Goal: Find specific page/section: Find specific page/section

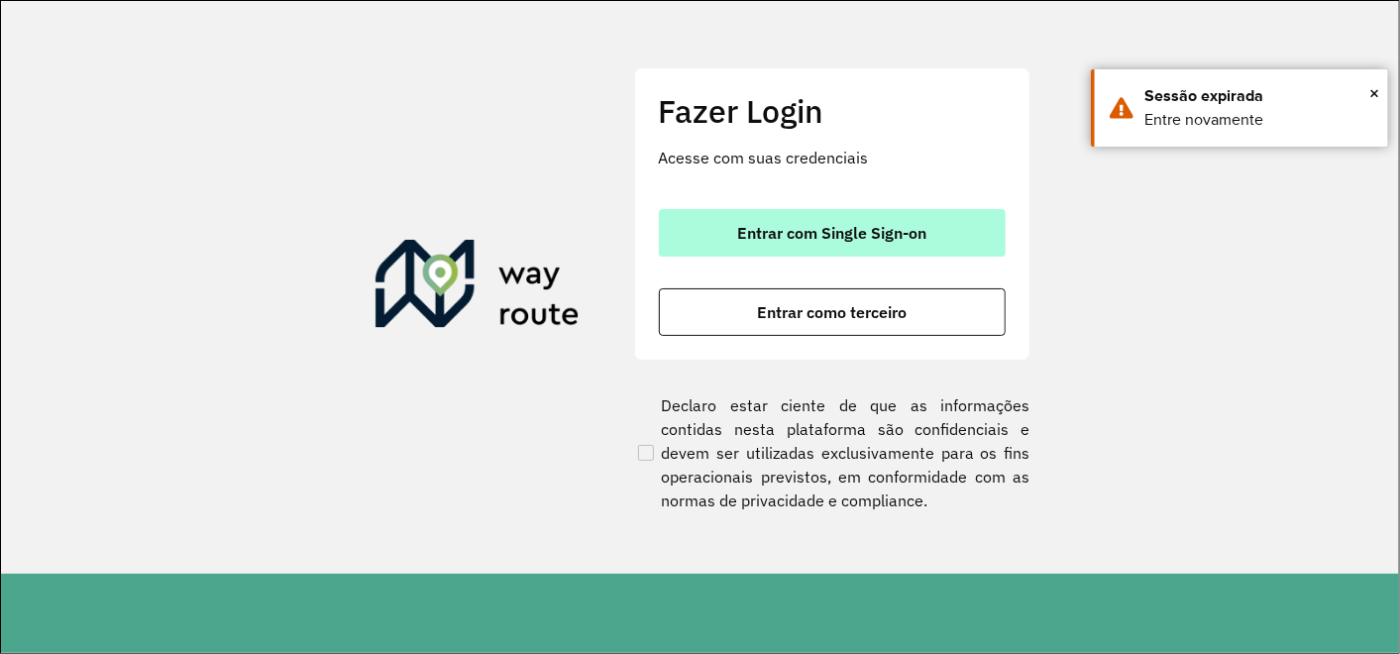
click at [790, 252] on button "Entrar com Single Sign-on" at bounding box center [832, 233] width 347 height 48
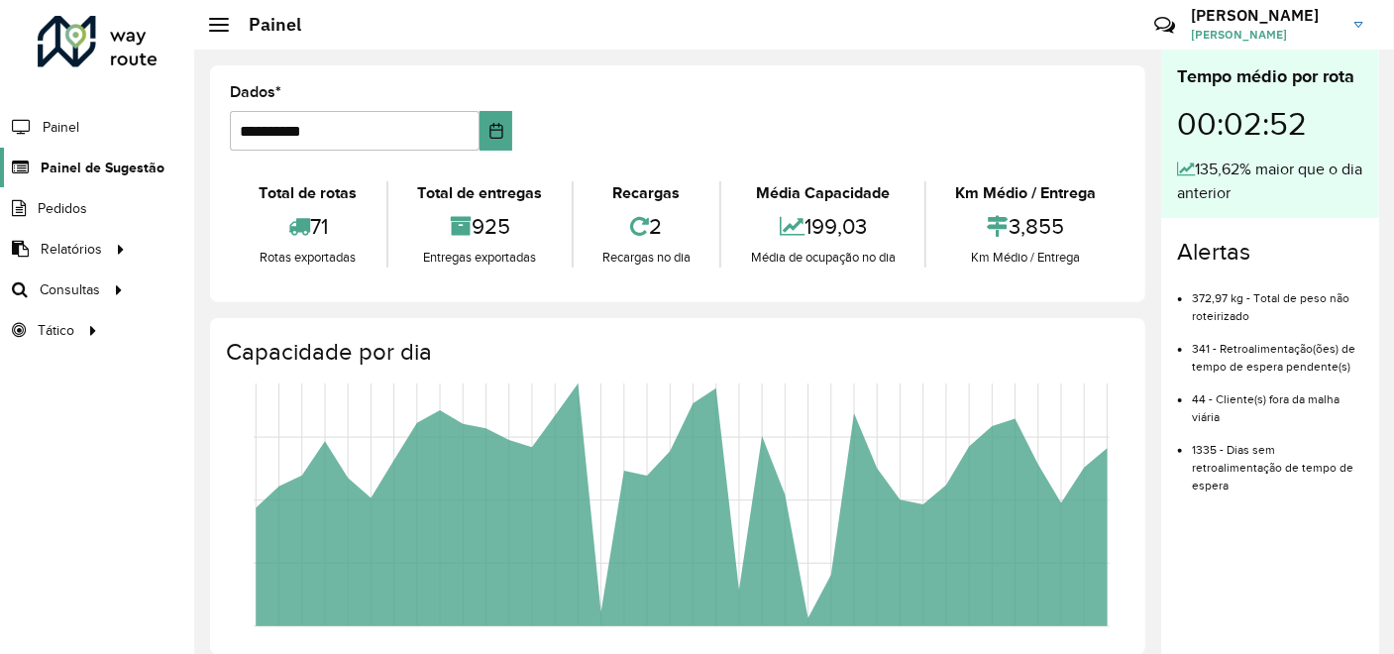
click at [122, 166] on span "Painel de Sugestão" at bounding box center [103, 167] width 124 height 21
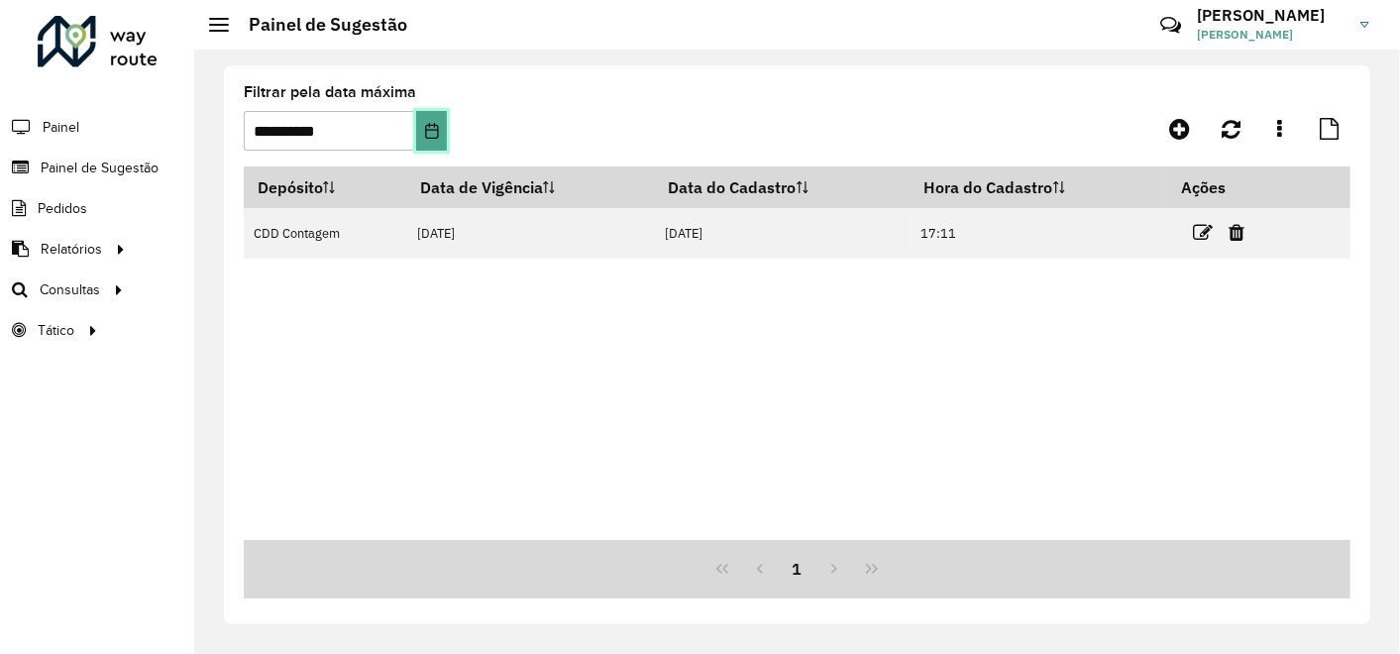
click at [422, 139] on button "Escolha a data" at bounding box center [431, 131] width 31 height 40
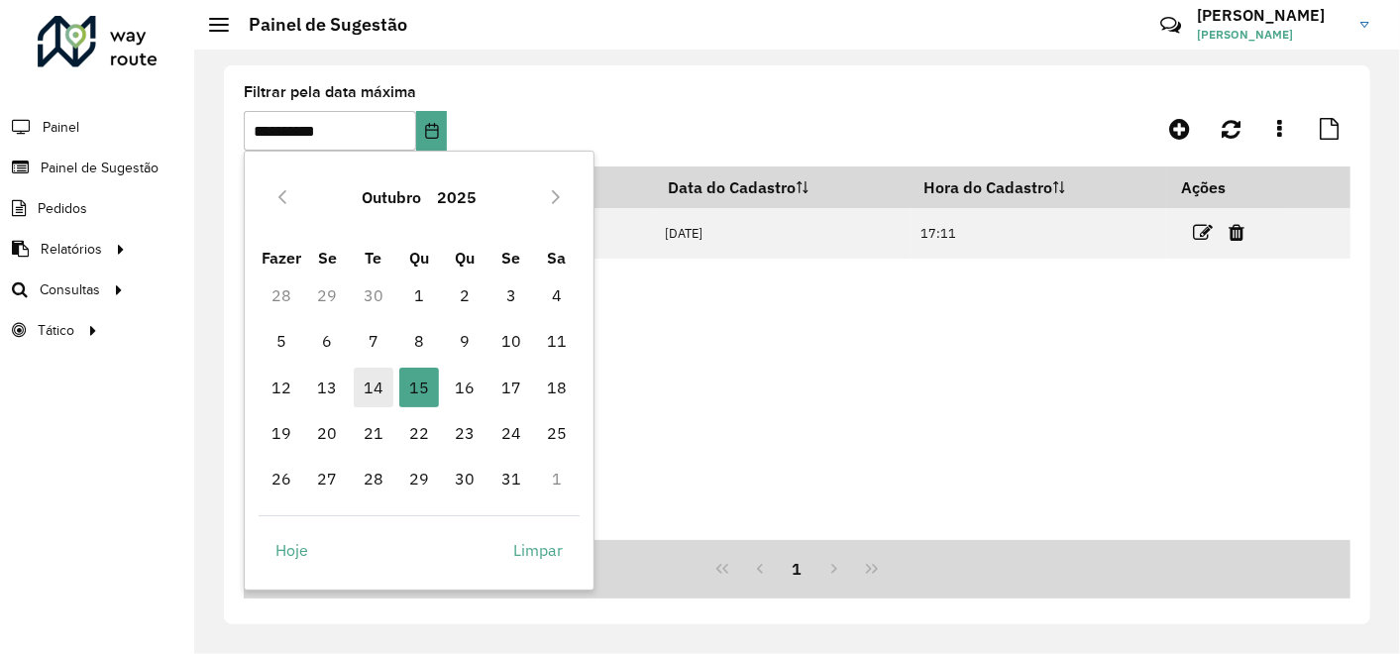
click at [365, 370] on span "14" at bounding box center [374, 387] width 40 height 40
type input "**********"
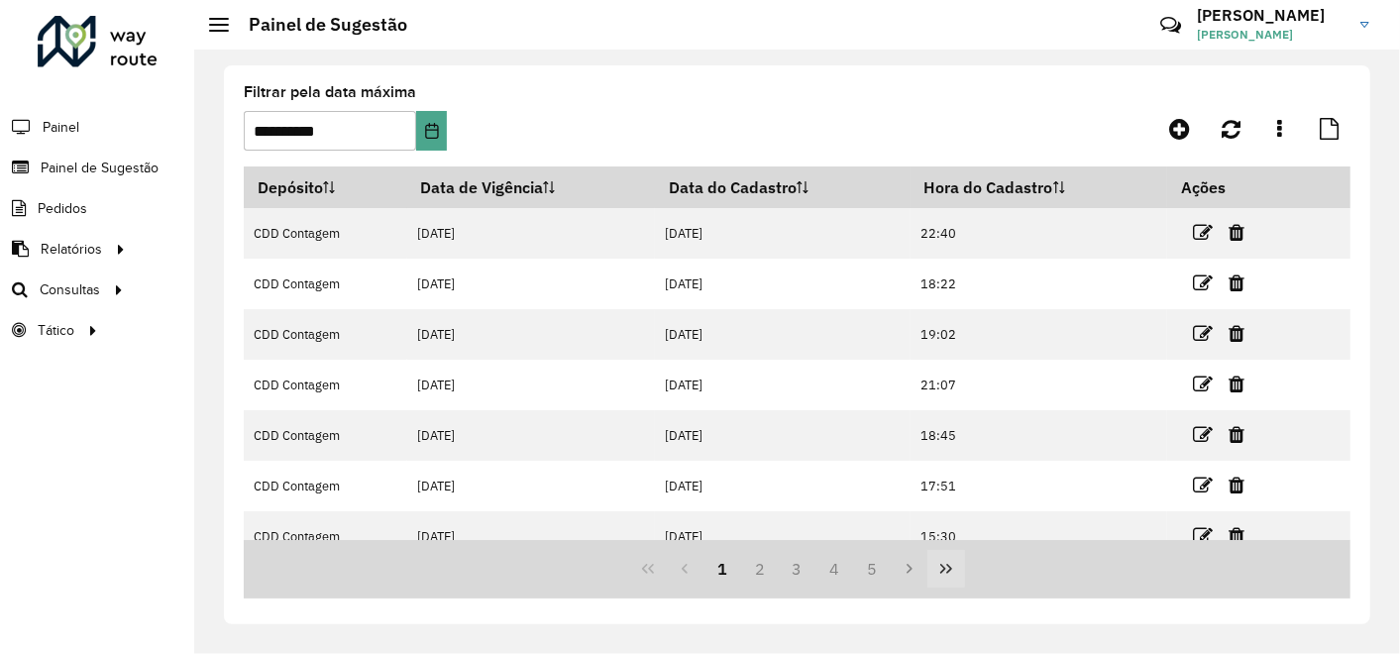
click at [951, 566] on icon "Última página" at bounding box center [946, 569] width 16 height 16
click at [837, 563] on button "98" at bounding box center [834, 569] width 38 height 38
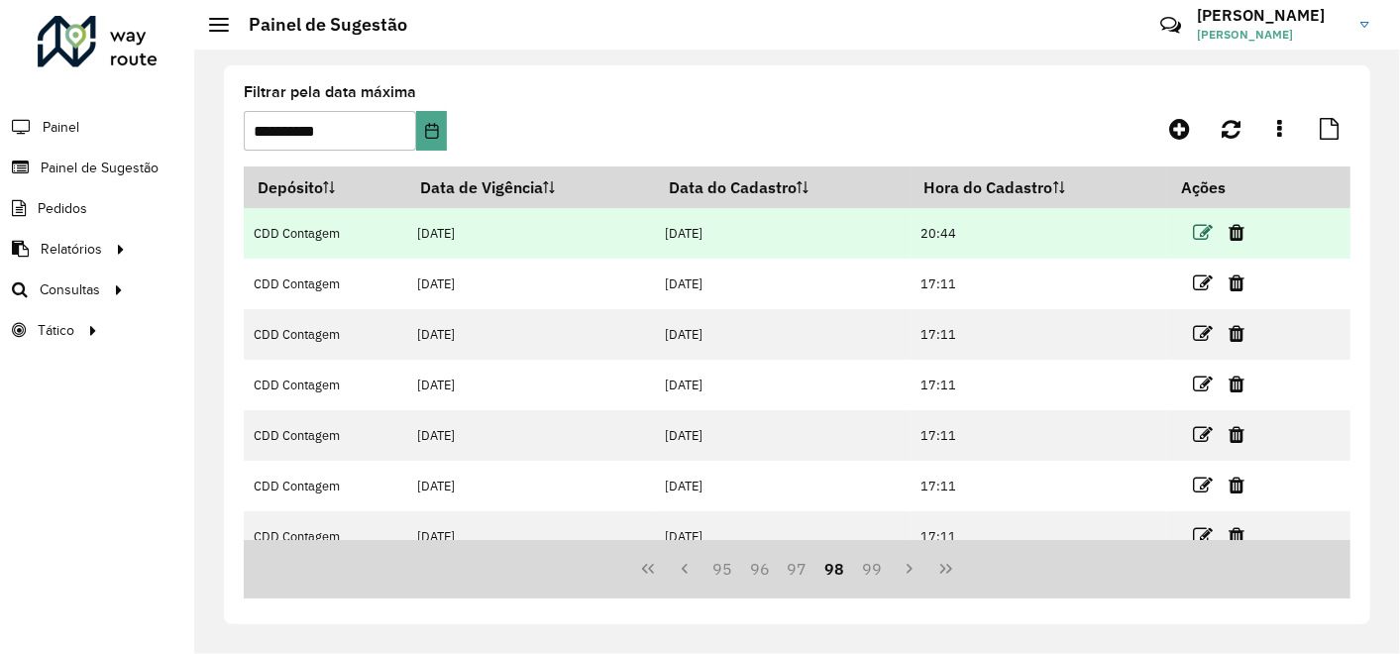
click at [1205, 235] on icon at bounding box center [1203, 233] width 20 height 20
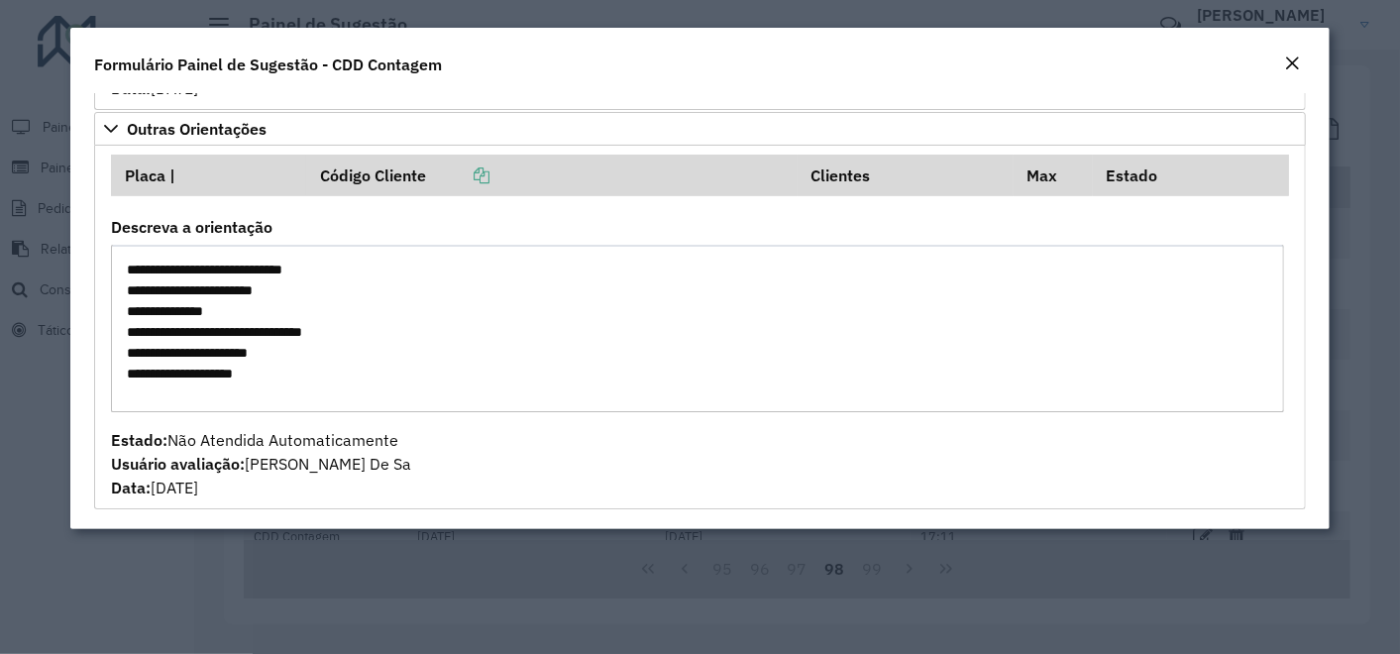
scroll to position [57, 0]
drag, startPoint x: 119, startPoint y: 259, endPoint x: 262, endPoint y: 358, distance: 173.7
click at [262, 358] on textarea "**********" at bounding box center [698, 328] width 1174 height 167
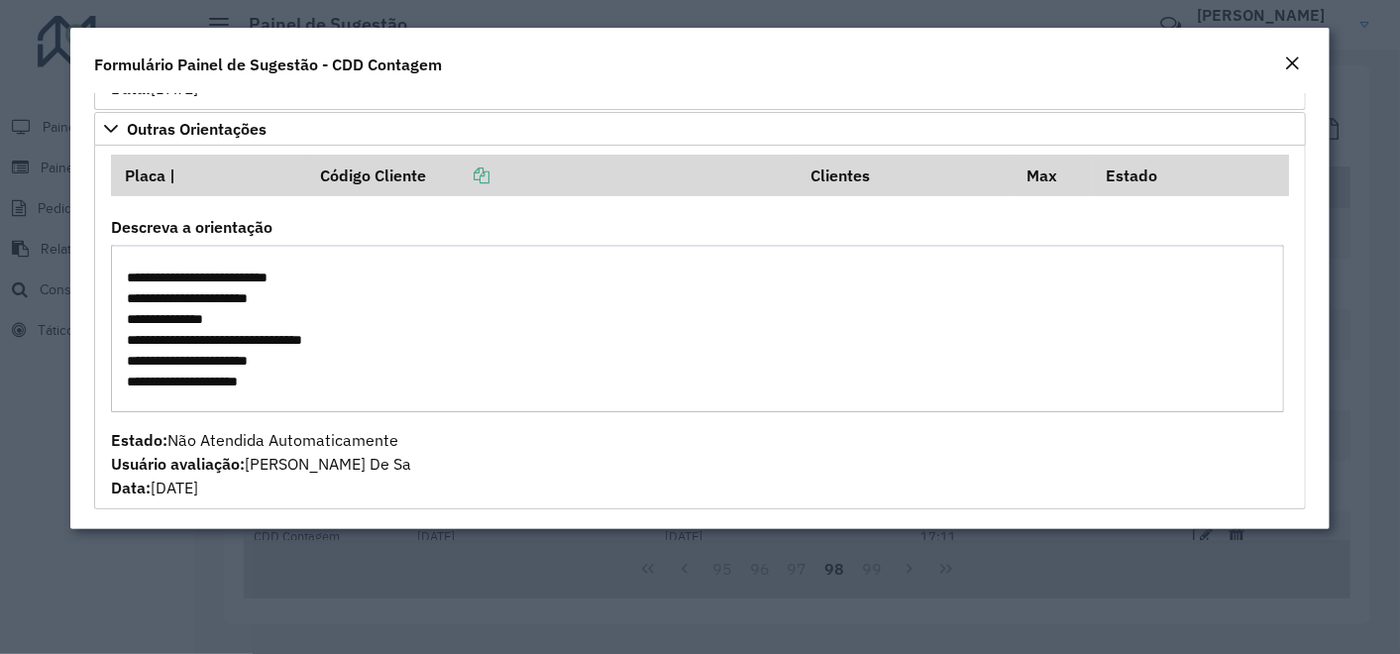
scroll to position [238, 0]
